Goal: Task Accomplishment & Management: Manage account settings

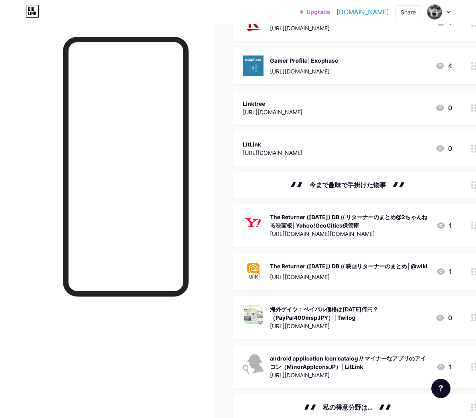
scroll to position [297, 0]
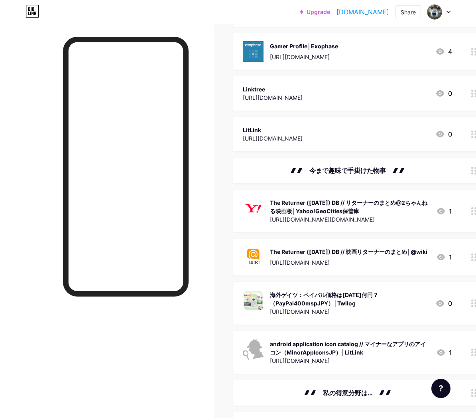
click at [424, 172] on div "🙼🙼　今まで趣味で手掛けた物事　🙼🙼" at bounding box center [347, 171] width 209 height 10
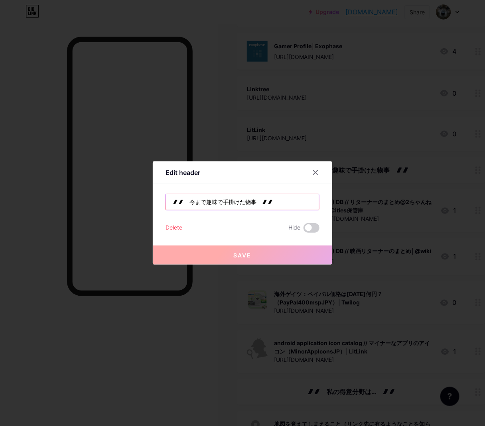
drag, startPoint x: 206, startPoint y: 203, endPoint x: 192, endPoint y: 203, distance: 14.4
click at [192, 203] on input "🙼🙼　今まで趣味で手掛けた物事　🙼🙼" at bounding box center [242, 202] width 153 height 16
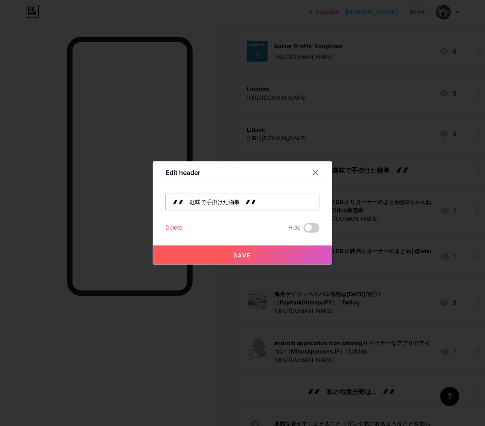
type input "🙼🙼　趣味で手掛けた物事　🙼🙼"
click at [246, 260] on button "Save" at bounding box center [243, 255] width 180 height 19
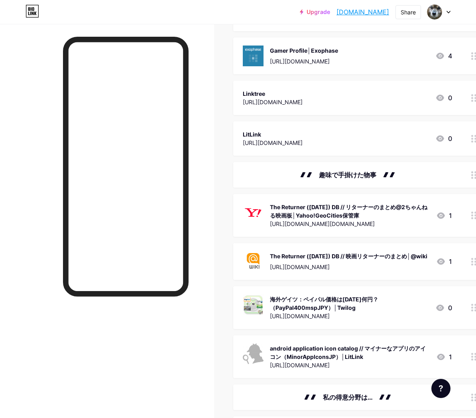
scroll to position [0, 0]
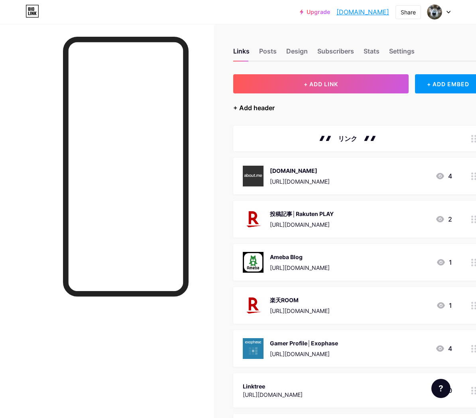
click at [265, 111] on div "+ Add header" at bounding box center [253, 108] width 41 height 10
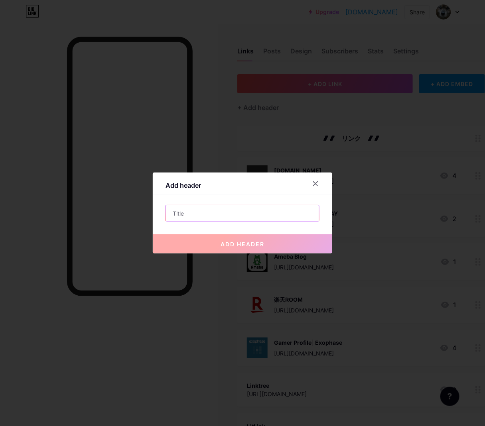
click at [229, 213] on input "text" at bounding box center [242, 213] width 153 height 16
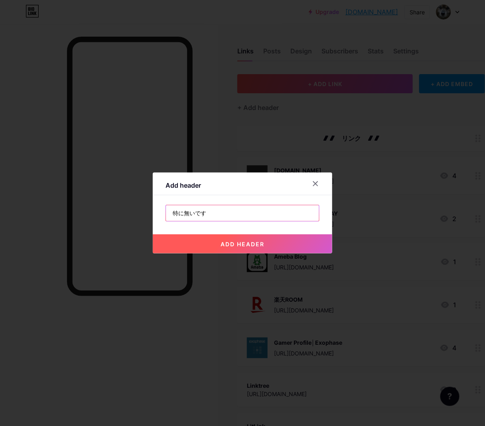
type input "特に無いです"
click at [246, 247] on span "add header" at bounding box center [243, 244] width 44 height 7
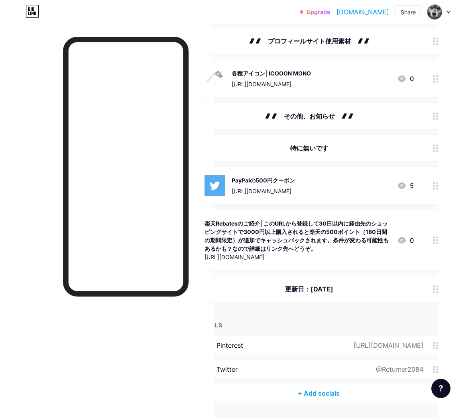
scroll to position [1227, 42]
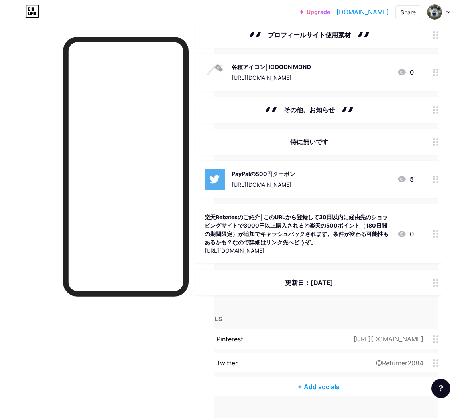
click at [324, 278] on div "更新日：[DATE]" at bounding box center [309, 283] width 209 height 10
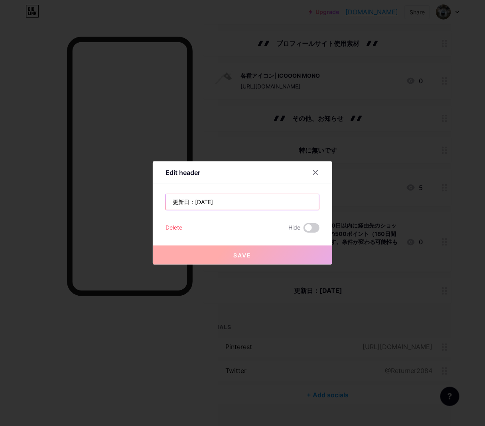
click at [230, 201] on input "更新日：[DATE]" at bounding box center [242, 202] width 153 height 16
click at [230, 202] on input "更新日：[DATE]" at bounding box center [242, 202] width 153 height 16
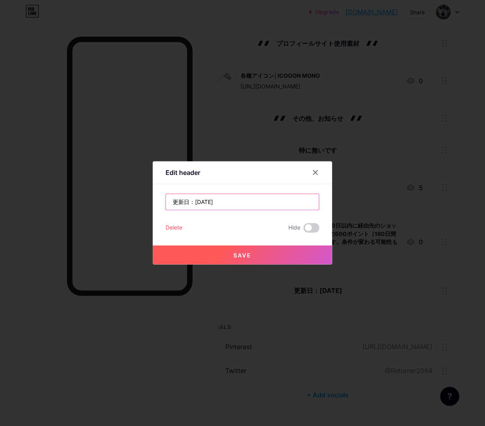
type input "更新日：[DATE]"
click at [229, 251] on button "Save" at bounding box center [243, 255] width 180 height 19
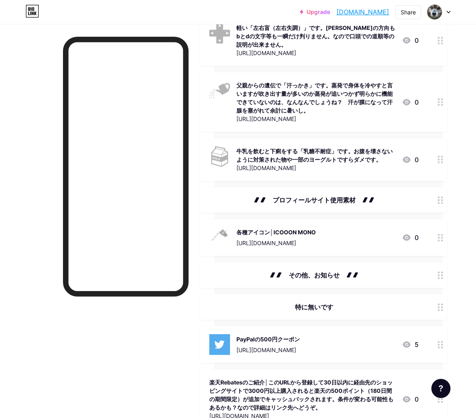
scroll to position [1072, 34]
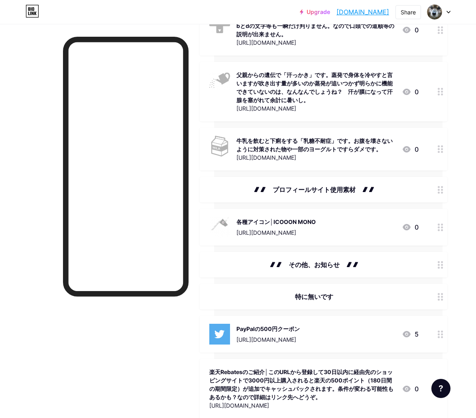
click at [308, 185] on div "🙼🙼　プロフィールサイト使用素材　🙼🙼" at bounding box center [313, 190] width 209 height 10
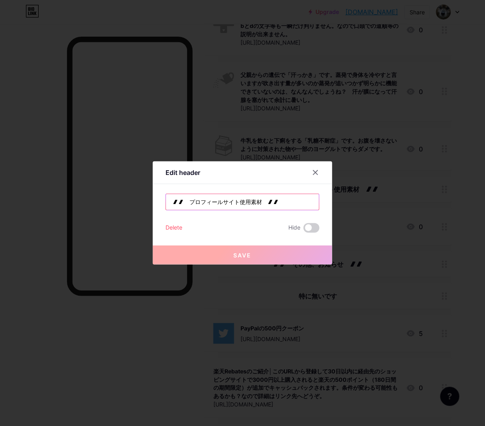
drag, startPoint x: 218, startPoint y: 204, endPoint x: 192, endPoint y: 202, distance: 26.8
click at [192, 202] on input "🙼🙼　プロフィールサイト使用素材　🙼🙼" at bounding box center [242, 202] width 153 height 16
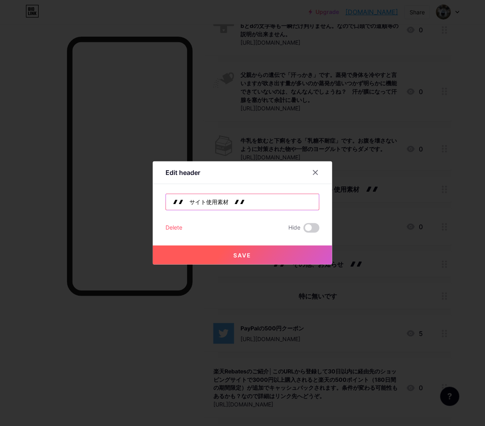
type input "🙼🙼　サイト使用素材　🙼🙼"
click at [245, 251] on button "Save" at bounding box center [243, 255] width 180 height 19
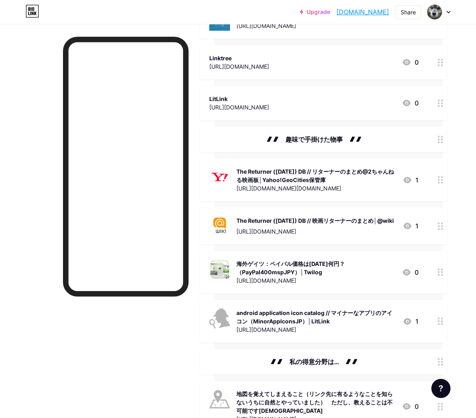
scroll to position [0, 34]
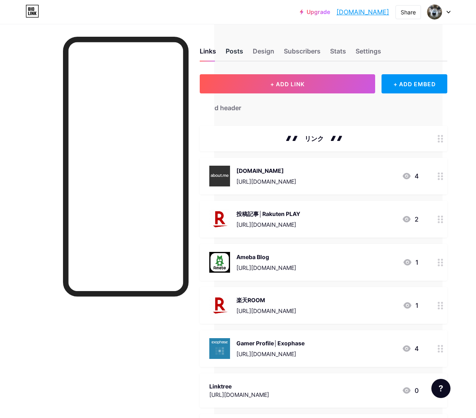
click at [237, 51] on div "Posts" at bounding box center [235, 53] width 18 height 14
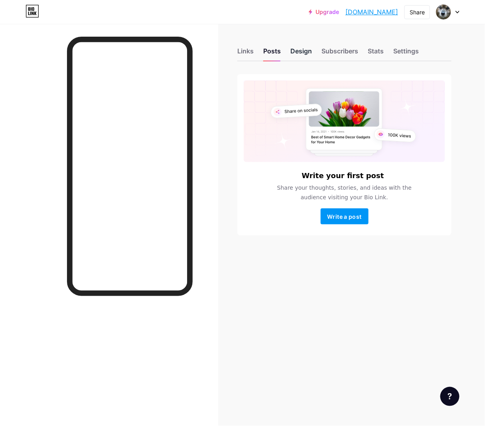
click at [292, 47] on div "Design" at bounding box center [301, 53] width 22 height 14
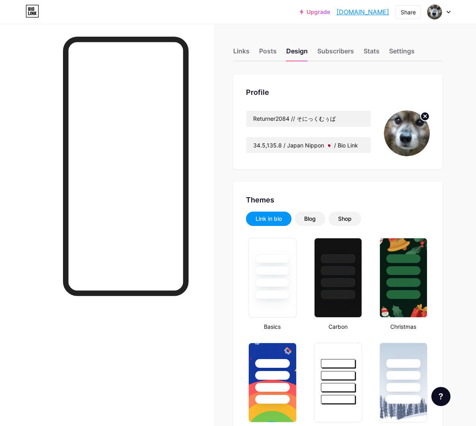
type input "#000000"
type input "#ffffff"
drag, startPoint x: 346, startPoint y: 146, endPoint x: 370, endPoint y: 145, distance: 24.0
click at [370, 145] on input "34.5,135.8 / Japan Nippon 🇯🇵 / Bio Link" at bounding box center [309, 145] width 124 height 16
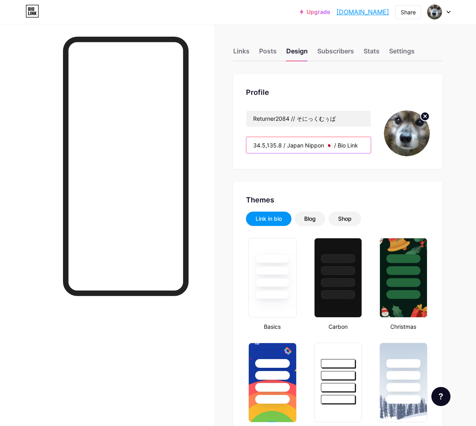
click at [359, 145] on input "34.5,135.8 / Japan Nippon 🇯🇵 / Bio Link" at bounding box center [309, 145] width 124 height 16
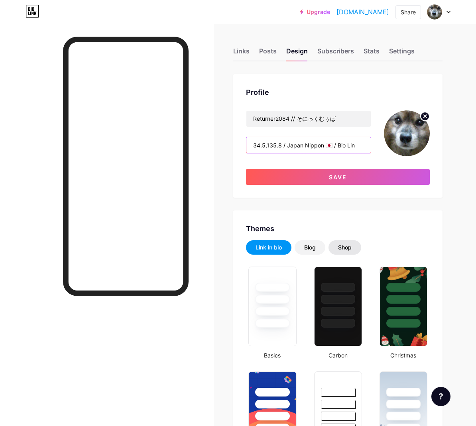
scroll to position [0, 0]
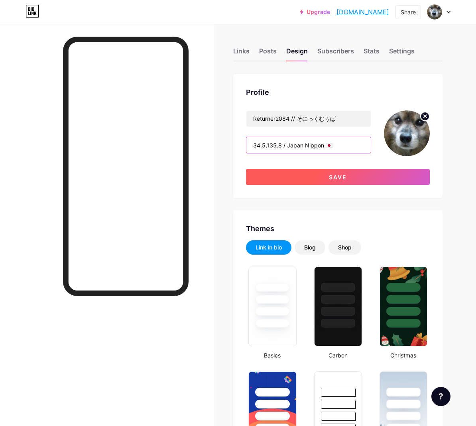
type input "34.5,135.8 / Japan Nippon 🇯🇵"
click at [334, 177] on span "Save" at bounding box center [338, 177] width 18 height 7
type input "#000000"
type input "#ffffff"
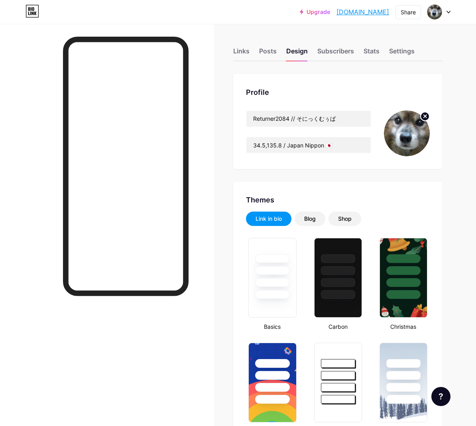
scroll to position [1402, 0]
